Goal: Browse casually

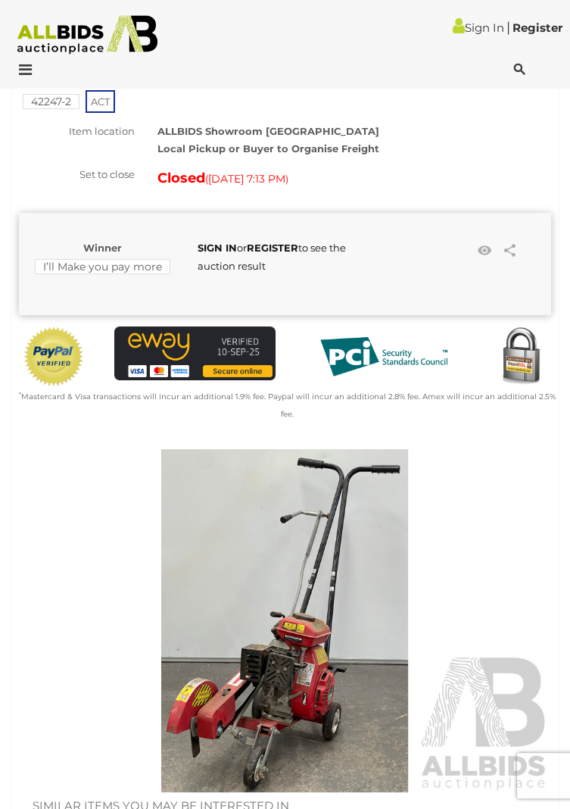
scroll to position [87, 0]
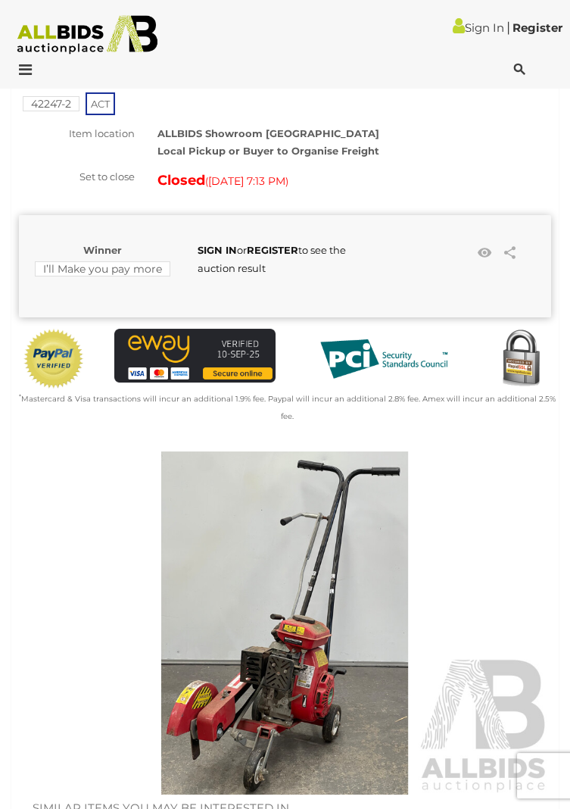
click at [302, 633] on img at bounding box center [285, 623] width 533 height 343
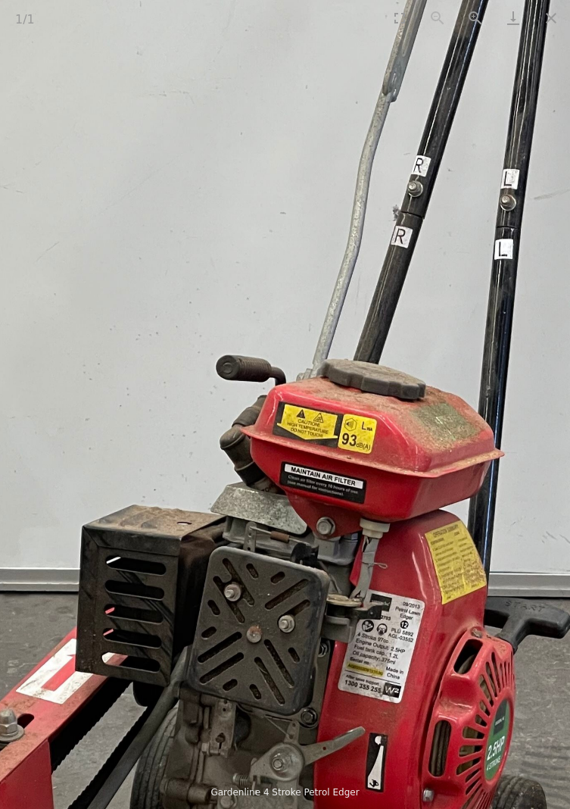
scroll to position [88, 0]
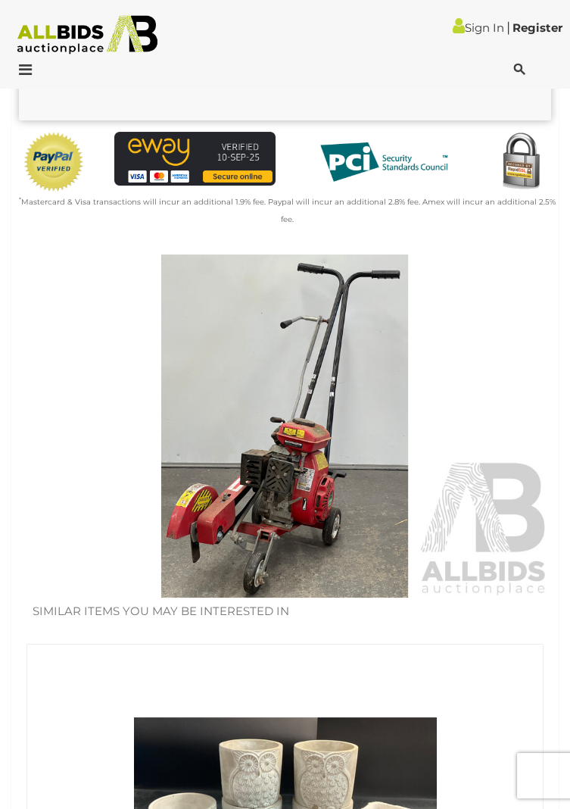
scroll to position [285, 0]
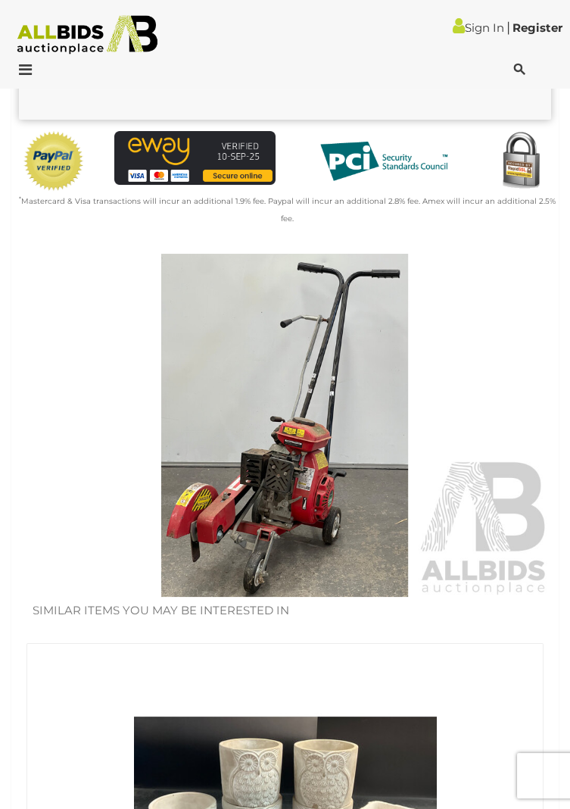
click at [305, 454] on img at bounding box center [285, 425] width 533 height 343
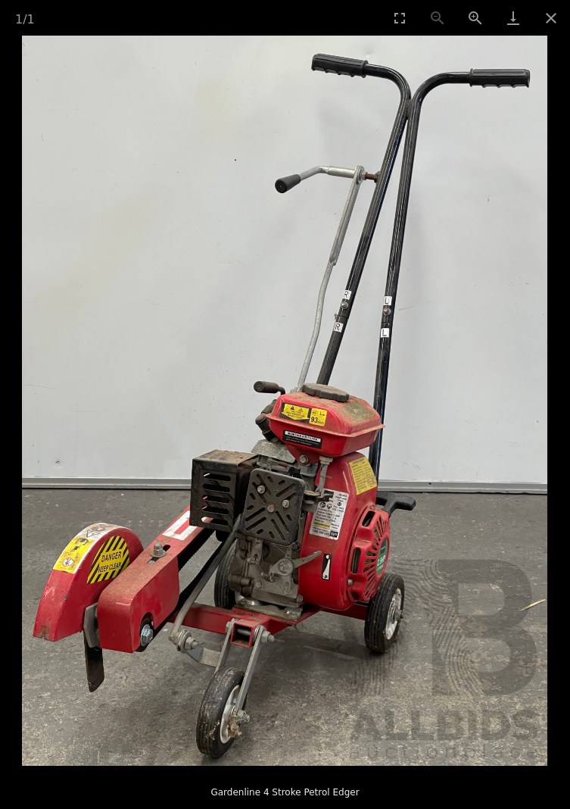
scroll to position [504, 0]
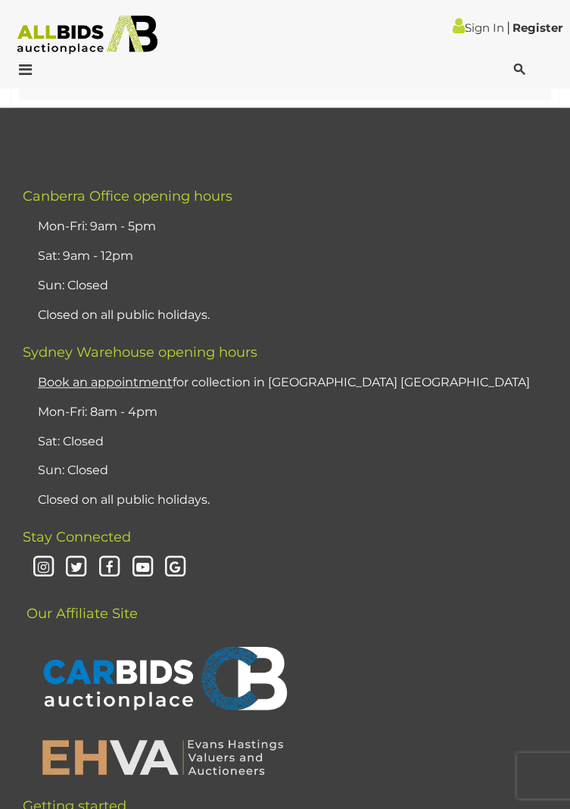
scroll to position [3239, 0]
